Goal: Task Accomplishment & Management: Manage account settings

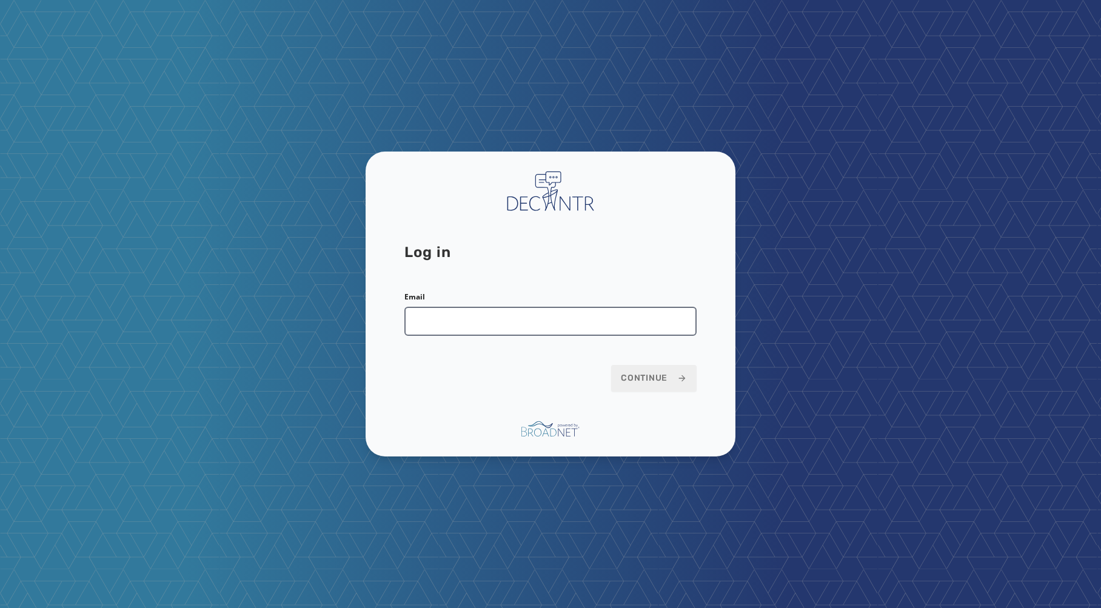
click at [561, 325] on input "Email" at bounding box center [550, 321] width 292 height 29
type input "**********"
click at [651, 371] on button "Continue" at bounding box center [653, 378] width 85 height 27
click at [656, 381] on span "Continue" at bounding box center [654, 378] width 66 height 12
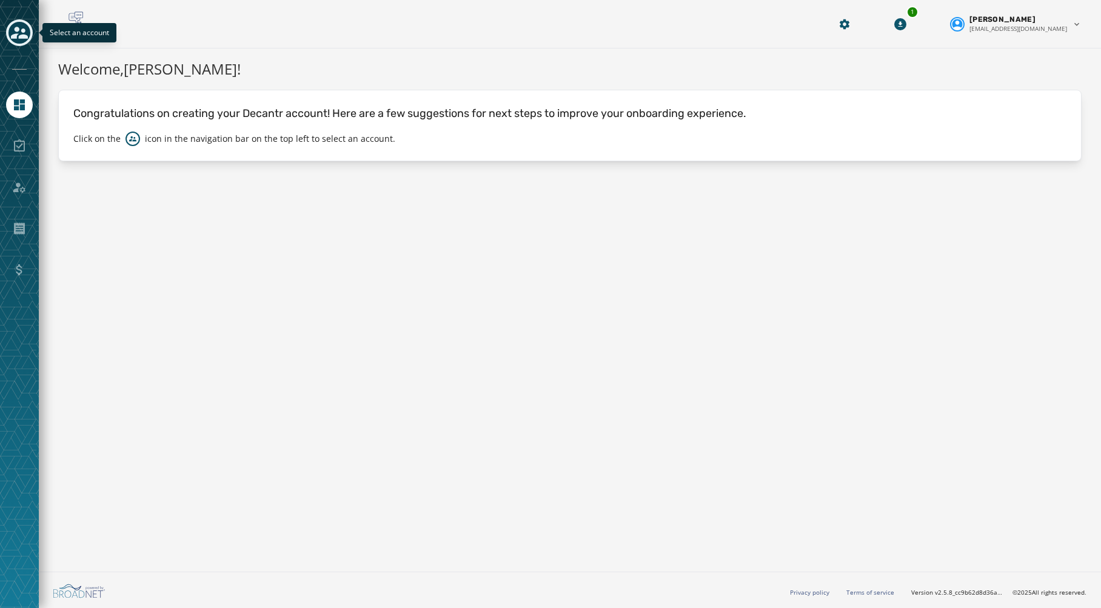
click at [28, 26] on div "Toggle account select drawer" at bounding box center [19, 33] width 22 height 22
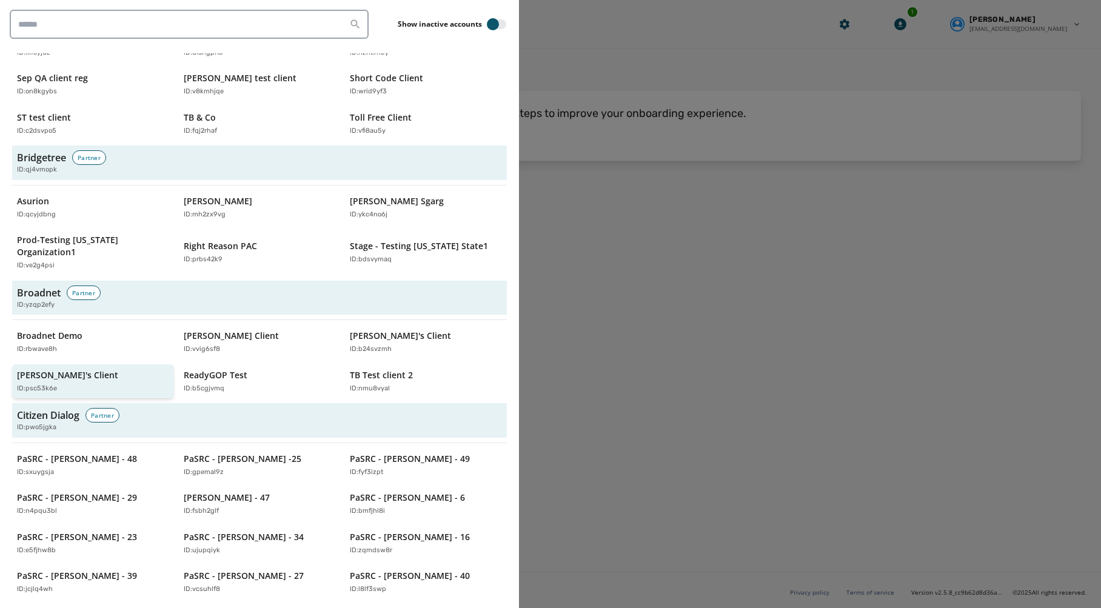
scroll to position [399, 0]
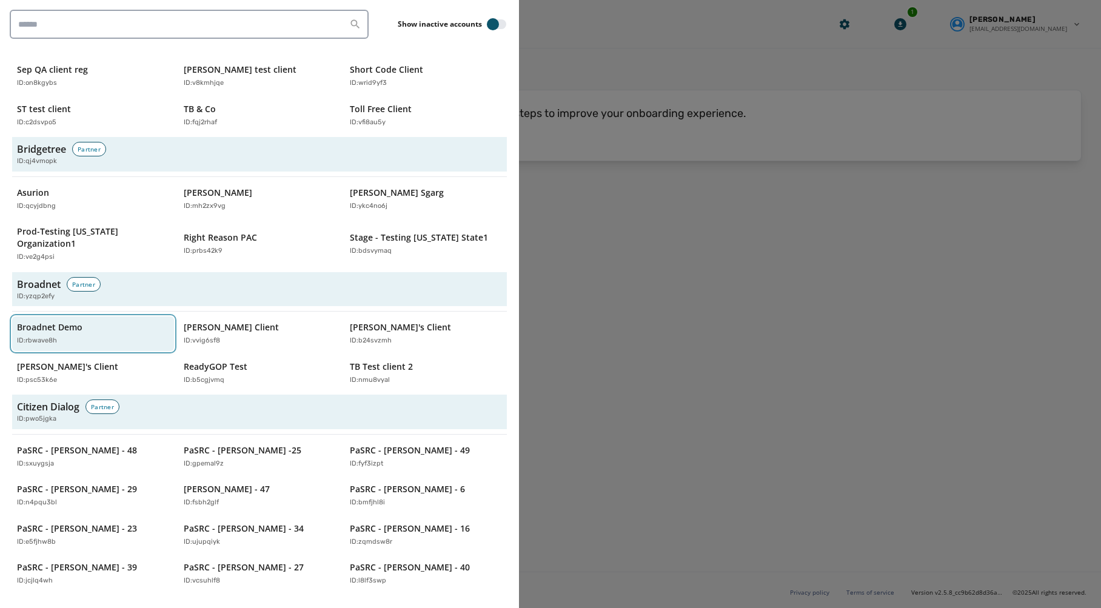
click at [58, 316] on button "Broadnet Demo ID: rbwave8h" at bounding box center [93, 333] width 162 height 35
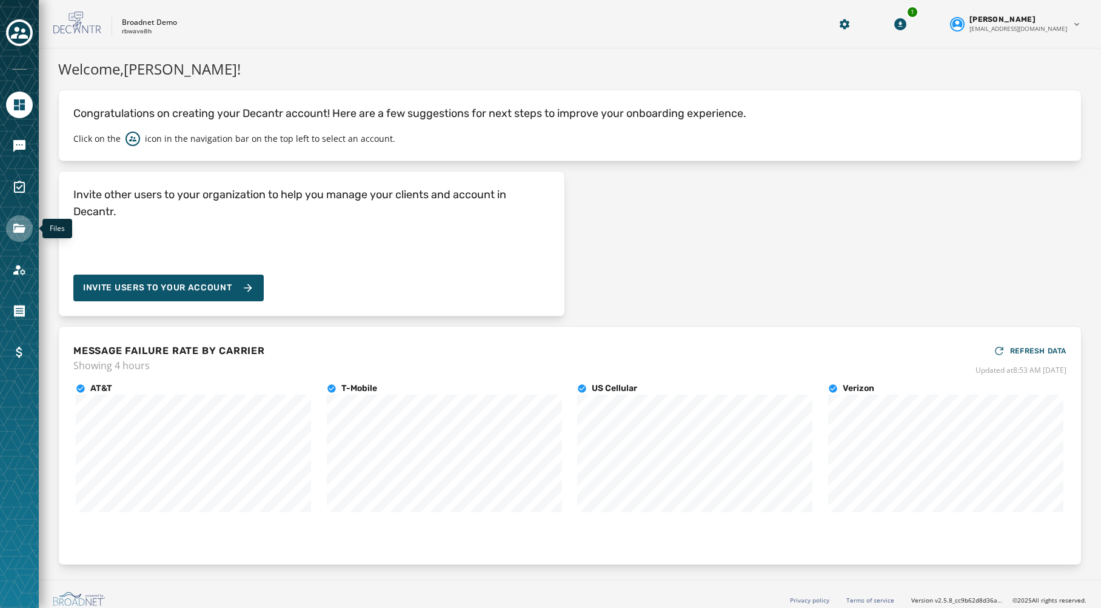
click at [12, 224] on icon "Navigate to Files" at bounding box center [19, 228] width 15 height 15
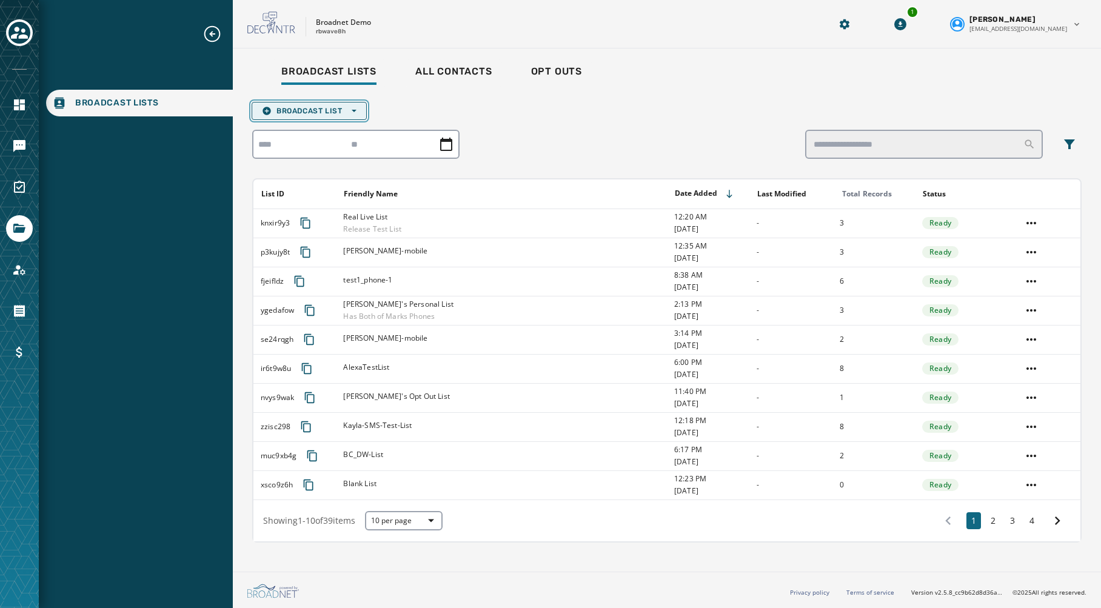
click at [355, 109] on icon "button" at bounding box center [354, 111] width 5 height 5
click at [329, 131] on span "Upload List" at bounding box center [309, 129] width 95 height 10
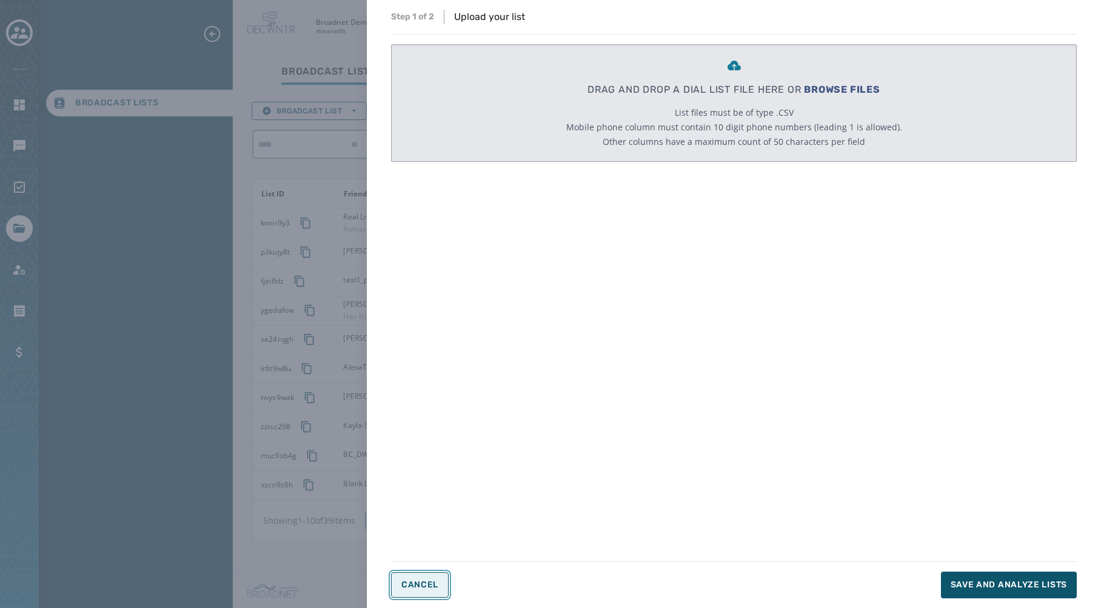
click at [421, 587] on span "Cancel" at bounding box center [419, 585] width 37 height 10
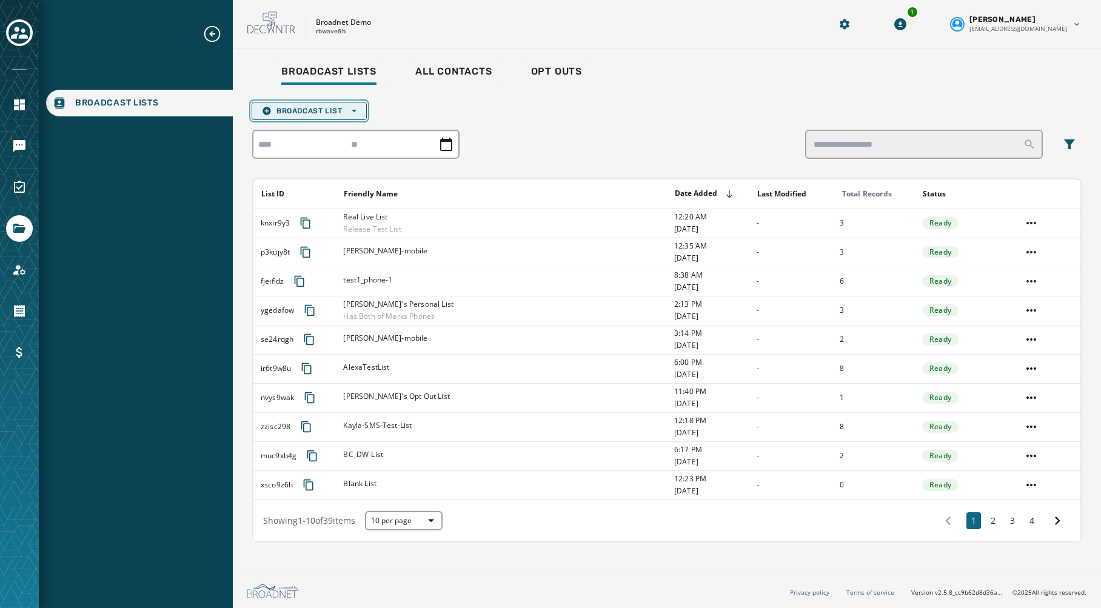
click at [343, 111] on span "Broadcast List Open options" at bounding box center [309, 111] width 95 height 10
click at [319, 143] on span "Blank List" at bounding box center [309, 147] width 95 height 10
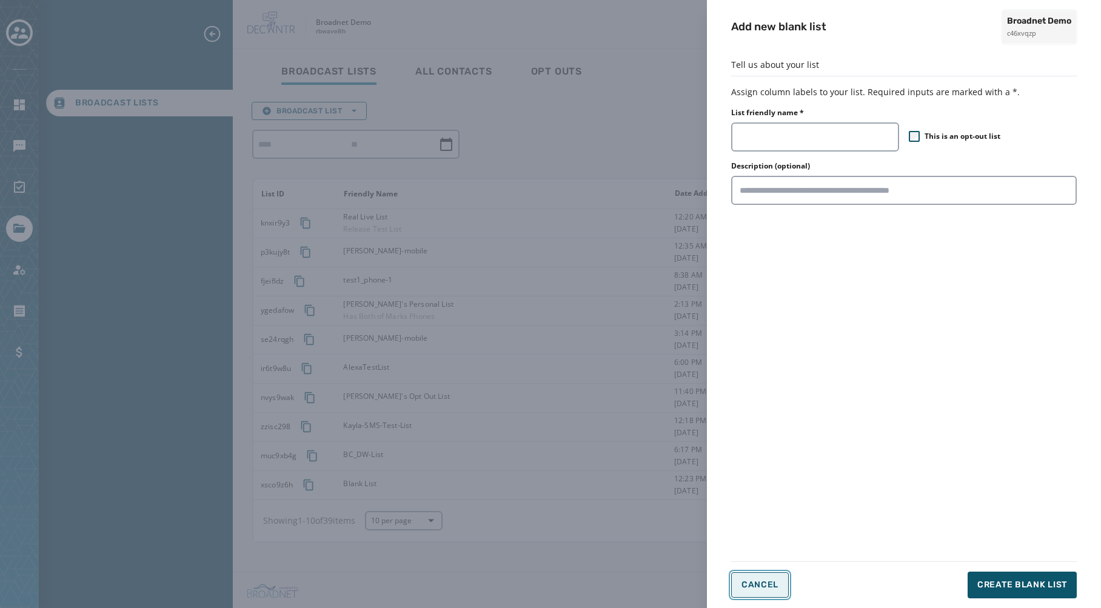
click at [749, 580] on span "Cancel" at bounding box center [759, 585] width 37 height 10
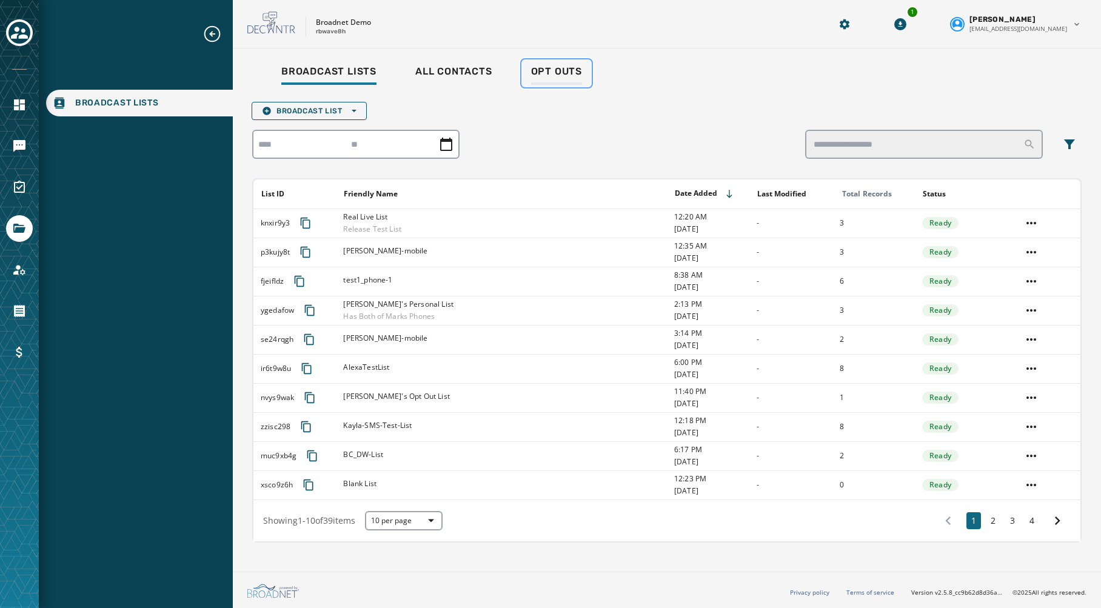
click at [560, 68] on span "Opt Outs" at bounding box center [556, 71] width 51 height 12
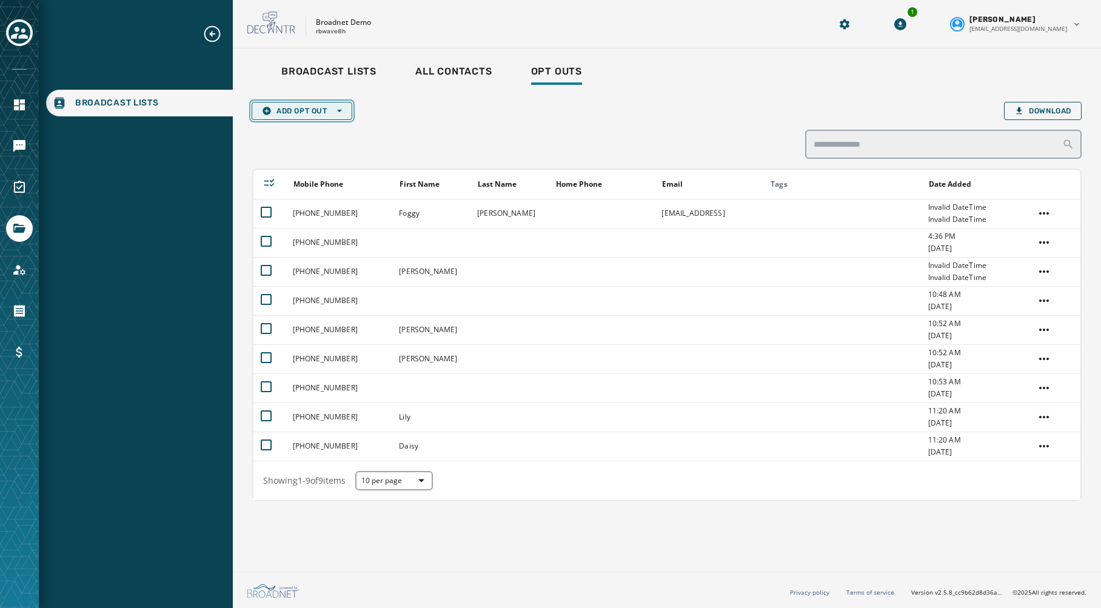
click at [337, 107] on span "Add Opt Out Open options" at bounding box center [302, 111] width 80 height 10
click at [433, 119] on div "Add Opt Out Open options Single Opt Out List Upload Download" at bounding box center [666, 111] width 829 height 18
click at [356, 72] on span "Broadcast Lists" at bounding box center [328, 71] width 95 height 12
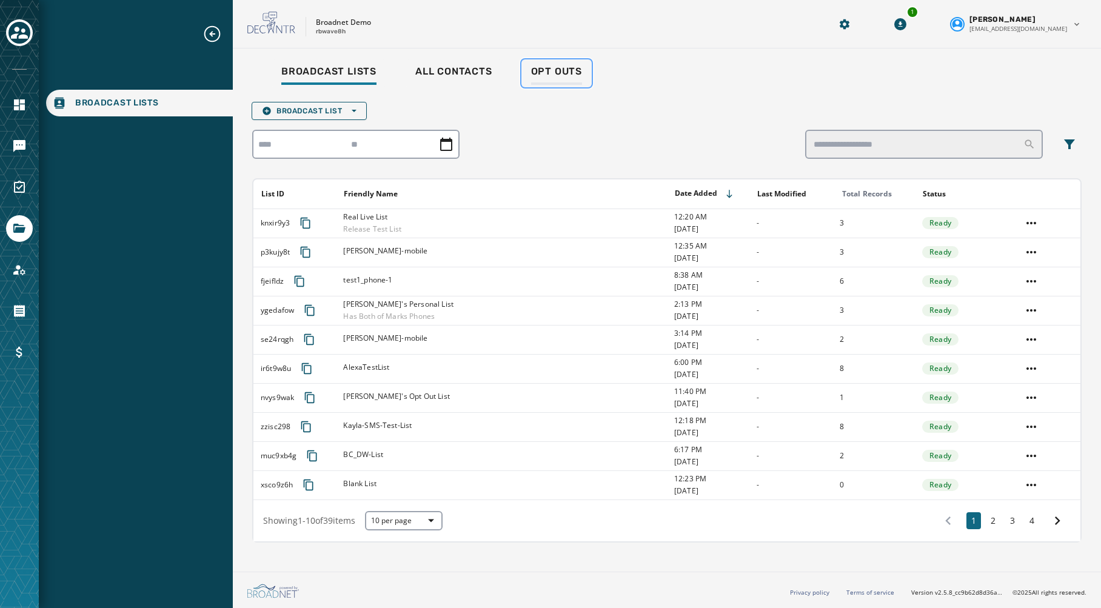
click at [574, 75] on span "Opt Outs" at bounding box center [556, 71] width 51 height 12
